Goal: Information Seeking & Learning: Learn about a topic

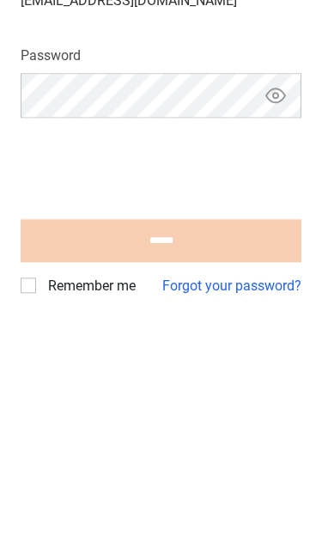
scroll to position [97, 0]
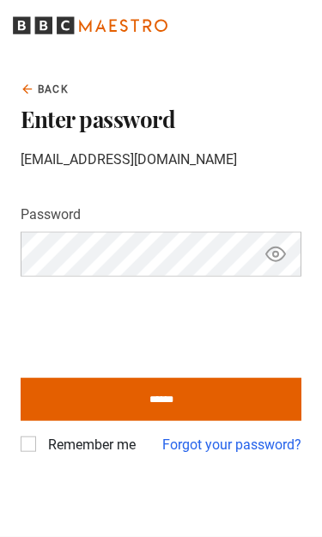
click at [197, 378] on input "******" at bounding box center [161, 399] width 281 height 43
type input "**********"
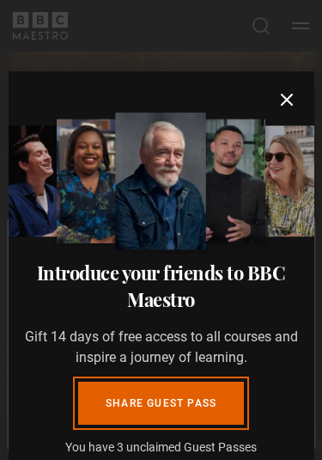
click at [284, 104] on icon "submit" at bounding box center [287, 99] width 21 height 21
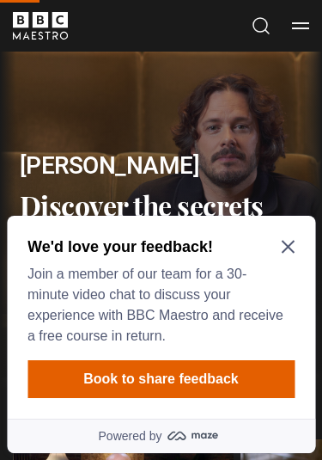
click at [297, 230] on div "We'd love your feedback! Join a member of our team for a 30-minute video chat t…" at bounding box center [161, 317] width 308 height 203
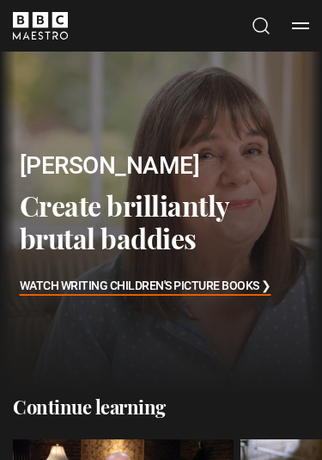
click at [290, 247] on h3 "Create brilliantly brutal baddies" at bounding box center [155, 222] width 271 height 66
click at [302, 32] on button "Menu" at bounding box center [300, 25] width 17 height 17
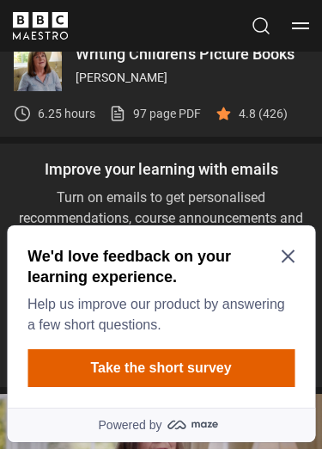
click at [291, 251] on icon "Close Maze Prompt" at bounding box center [288, 256] width 14 height 14
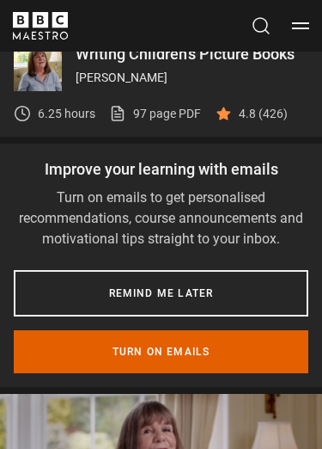
click at [208, 346] on button "Turn on emails" at bounding box center [161, 351] width 295 height 43
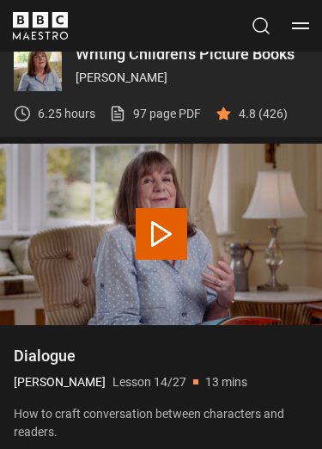
click at [296, 25] on button "Menu" at bounding box center [300, 25] width 17 height 17
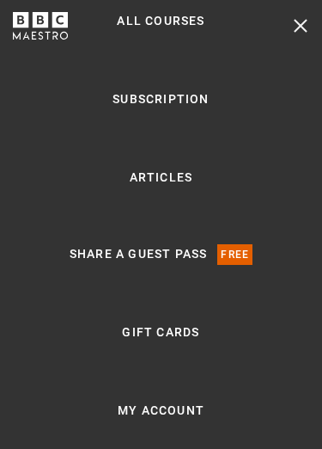
click at [197, 110] on link "Subscription" at bounding box center [161, 99] width 96 height 21
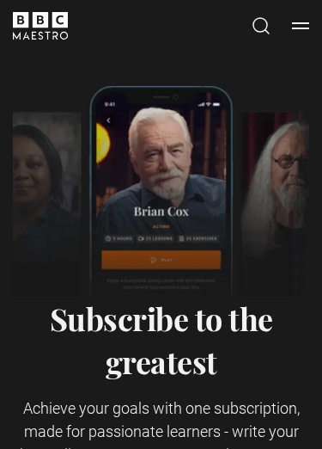
click at [302, 24] on button "Menu" at bounding box center [300, 25] width 17 height 17
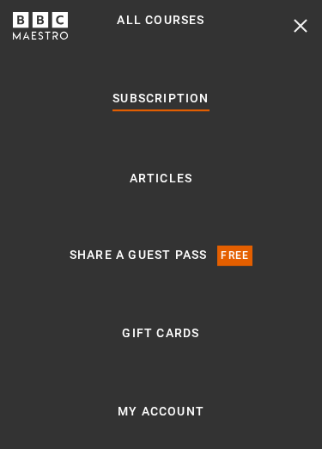
scroll to position [67, 0]
click at [186, 422] on link "My Account" at bounding box center [161, 411] width 87 height 21
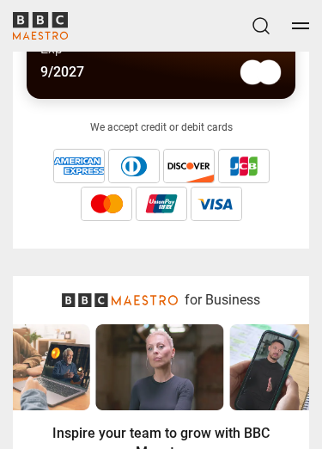
scroll to position [1951, 0]
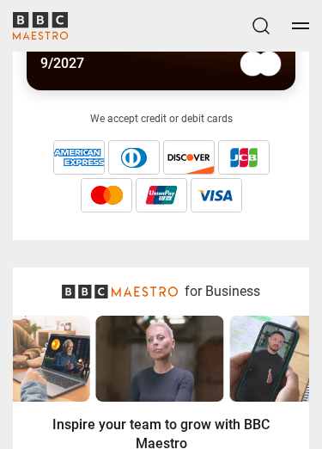
click at [304, 29] on button "Menu" at bounding box center [300, 25] width 17 height 17
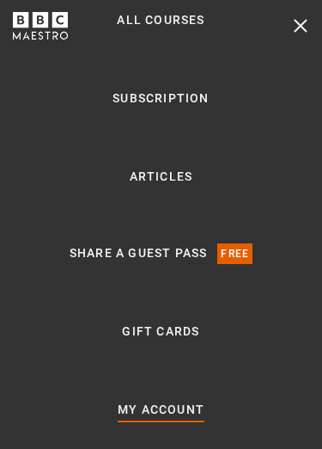
scroll to position [2302, 0]
